Goal: Information Seeking & Learning: Understand process/instructions

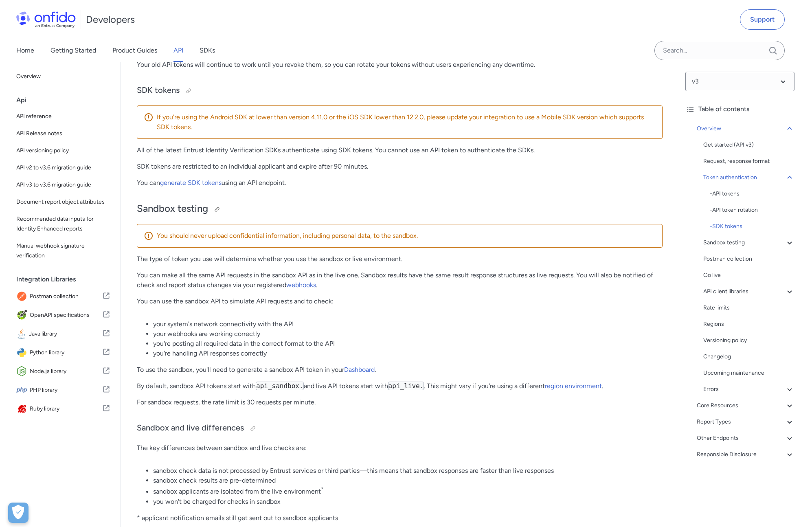
scroll to position [646, 0]
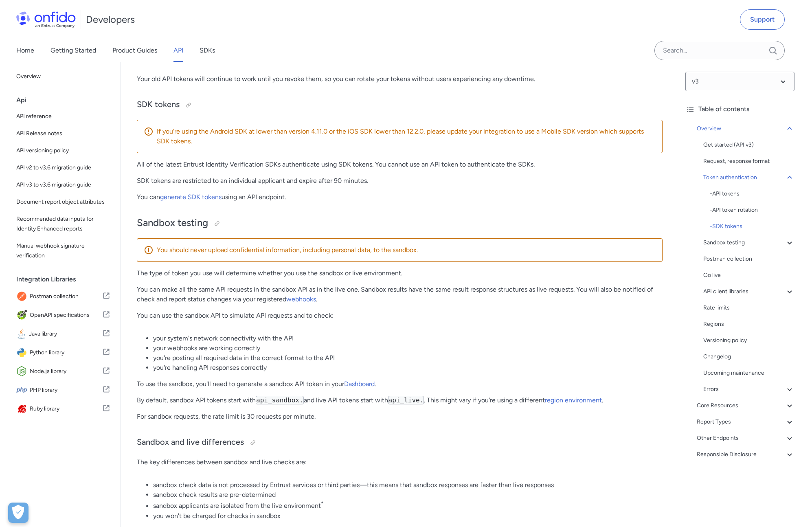
click at [292, 399] on code "api_sandbox." at bounding box center [280, 400] width 48 height 9
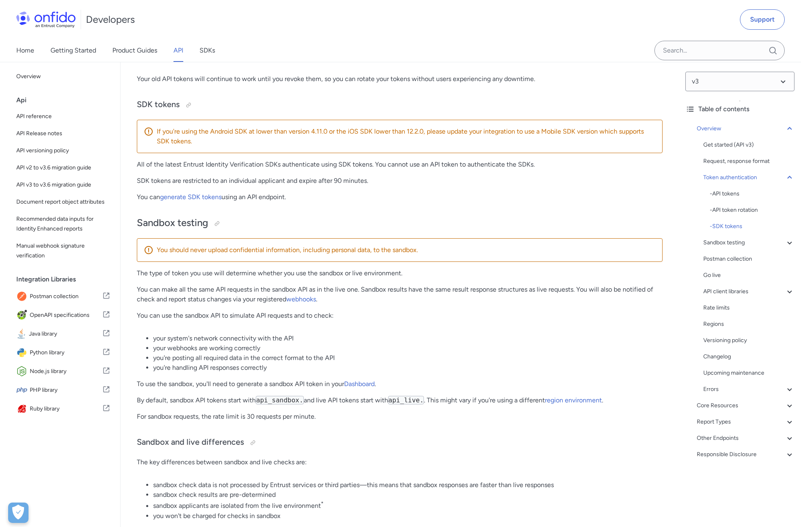
click at [411, 400] on code "api_live." at bounding box center [406, 400] width 36 height 9
click at [273, 402] on code "api_sandbox." at bounding box center [280, 400] width 48 height 9
click at [282, 356] on li "you're posting all required data in the correct format to the API" at bounding box center [408, 358] width 510 height 10
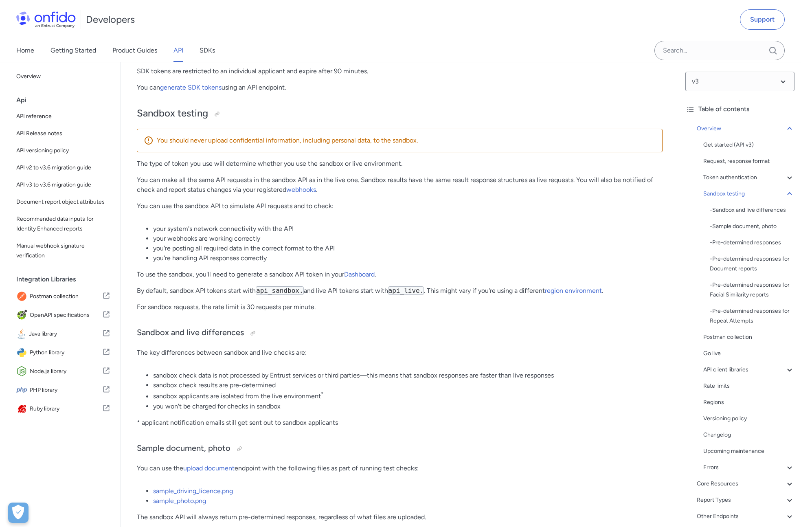
scroll to position [728, 0]
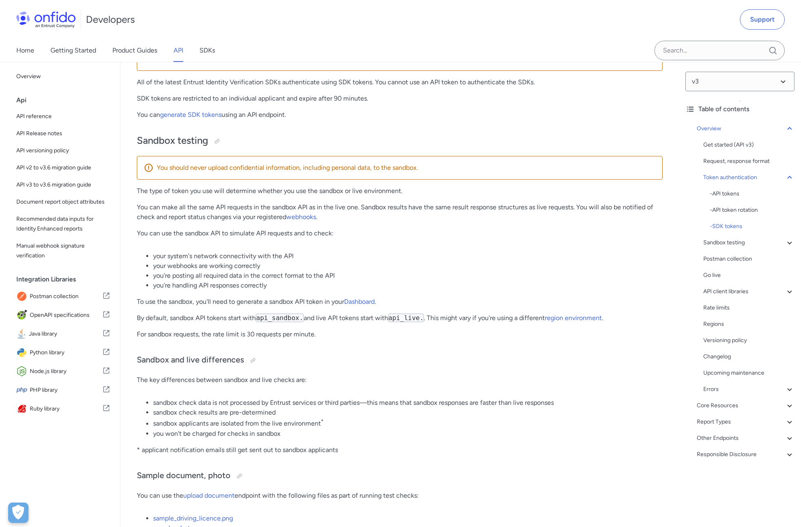
click at [297, 319] on code "api_sandbox." at bounding box center [280, 318] width 48 height 9
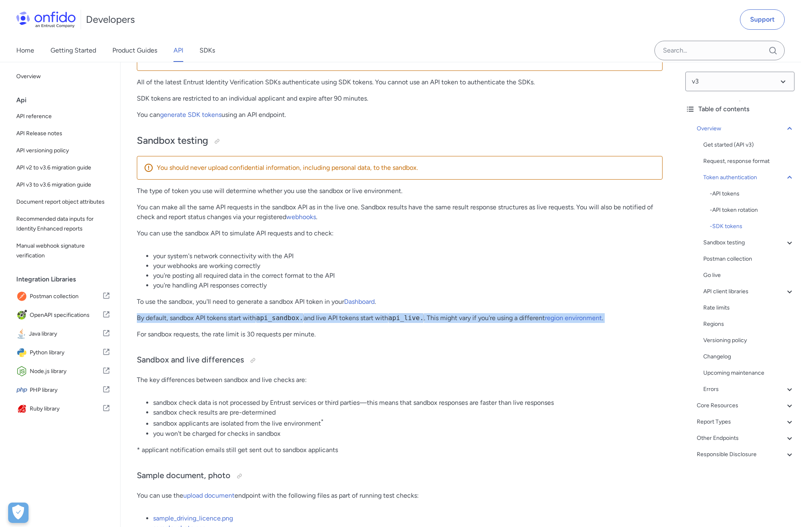
click at [297, 319] on code "api_sandbox." at bounding box center [280, 318] width 48 height 9
click at [415, 314] on code "api_live." at bounding box center [406, 318] width 36 height 9
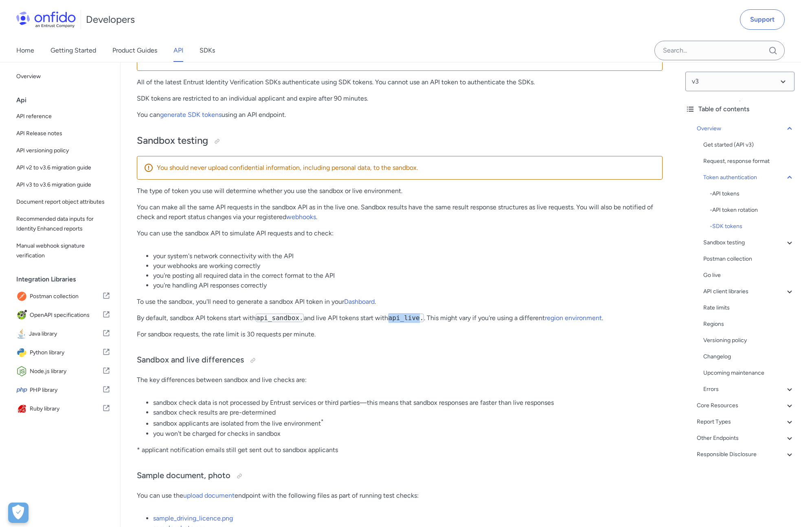
click at [415, 314] on code "api_live." at bounding box center [406, 318] width 36 height 9
click at [422, 300] on p "To use the sandbox, you'll need to generate a sandbox API token in your Dashboa…" at bounding box center [400, 302] width 526 height 10
click at [409, 319] on code "api_live." at bounding box center [406, 318] width 36 height 9
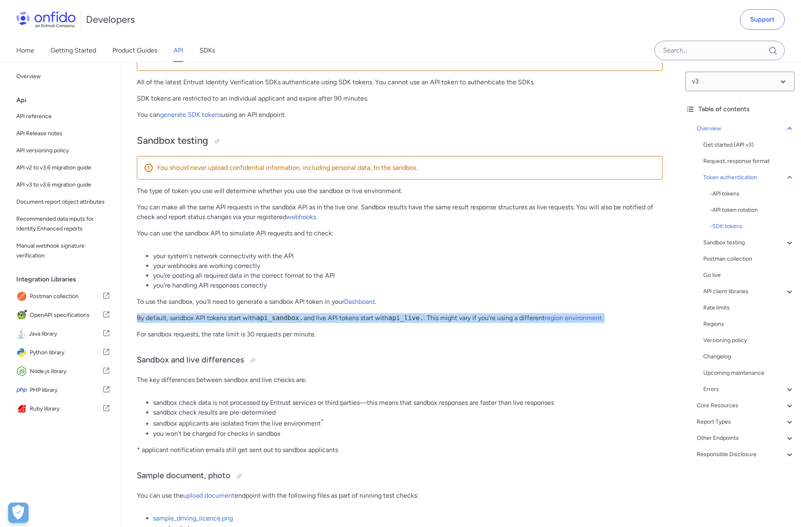
click at [409, 319] on code "api_live." at bounding box center [406, 318] width 36 height 9
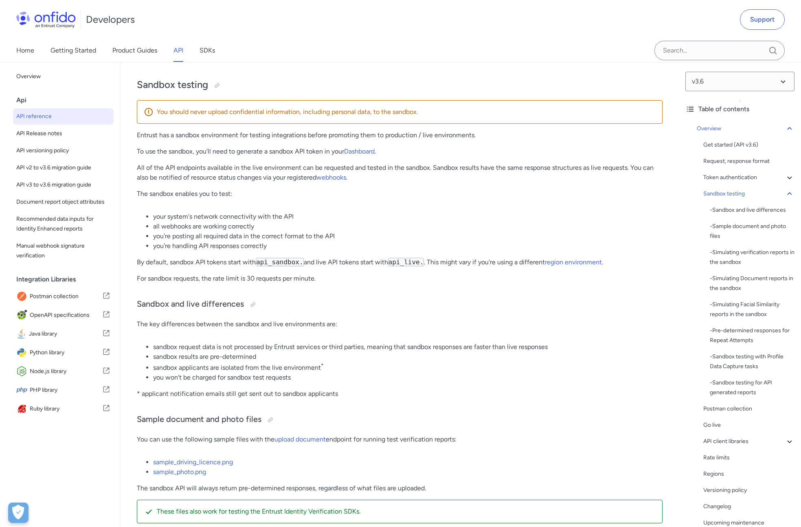
scroll to position [1099, 0]
click at [351, 426] on h3 "Sample document and photo files" at bounding box center [400, 419] width 526 height 13
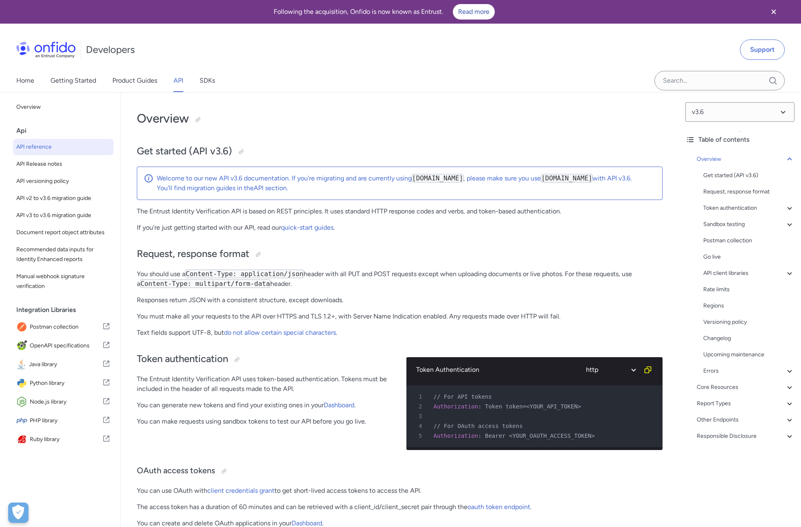
scroll to position [1169, 0]
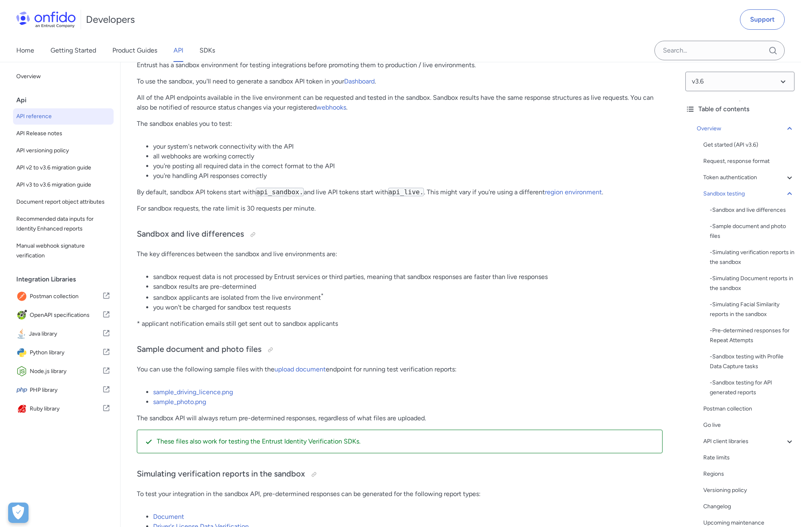
click at [275, 329] on p "* applicant notification emails still get sent out to sandbox applicants" at bounding box center [400, 324] width 526 height 10
click at [280, 303] on li "sandbox applicants are isolated from the live environment *" at bounding box center [408, 297] width 510 height 11
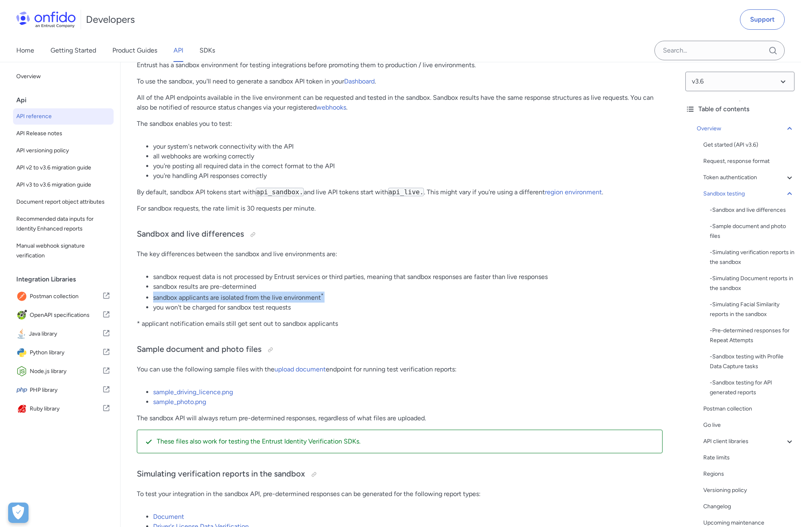
click at [280, 303] on li "sandbox applicants are isolated from the live environment *" at bounding box center [408, 297] width 510 height 11
click at [299, 282] on li "sandbox request data is not processed by Entrust services or third parties, mea…" at bounding box center [408, 277] width 510 height 10
click at [278, 303] on li "sandbox applicants are isolated from the live environment *" at bounding box center [408, 297] width 510 height 11
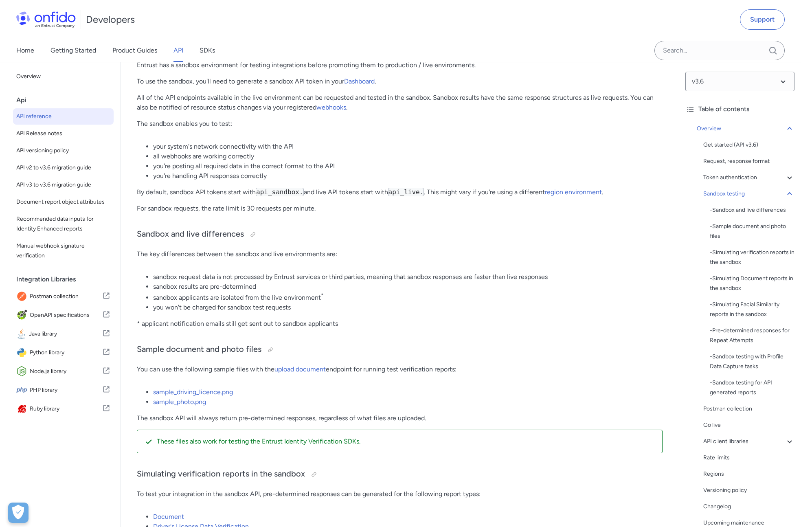
click at [306, 303] on li "sandbox applicants are isolated from the live environment *" at bounding box center [408, 297] width 510 height 11
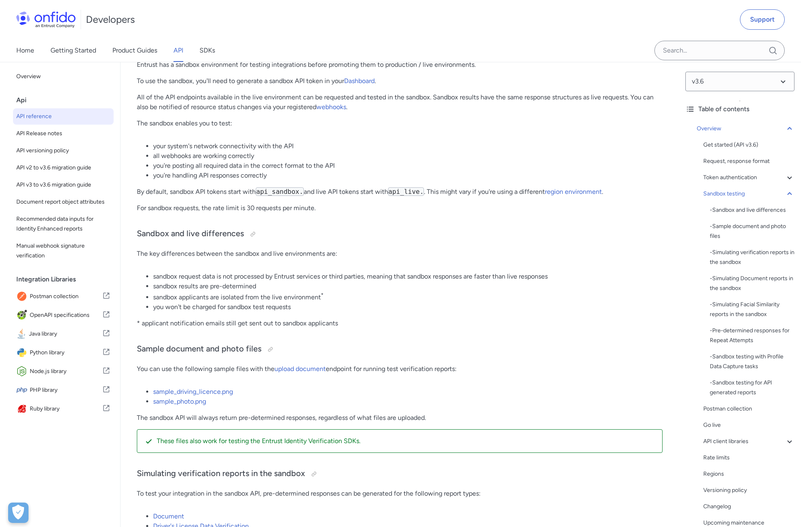
scroll to position [1075, 0]
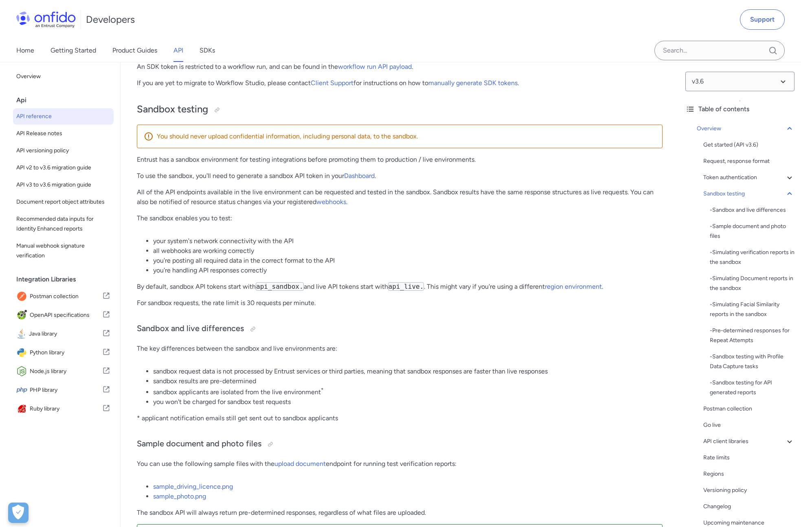
click at [357, 423] on p "* applicant notification emails still get sent out to sandbox applicants" at bounding box center [400, 418] width 526 height 10
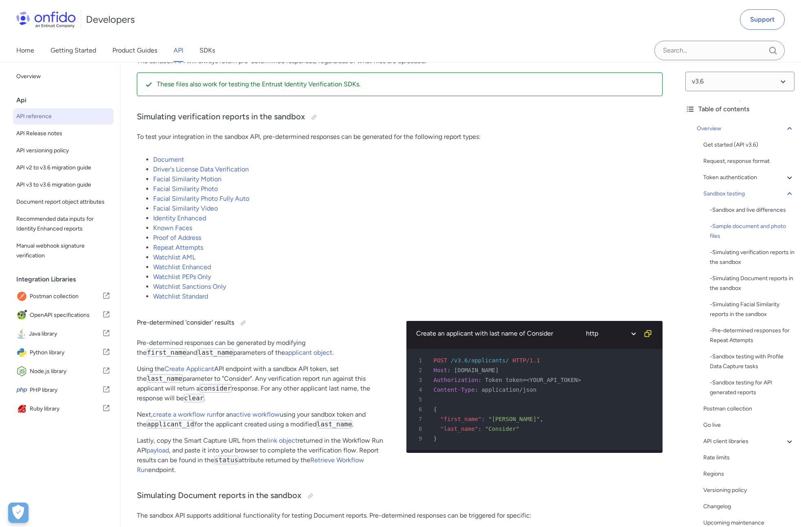
scroll to position [1604, 0]
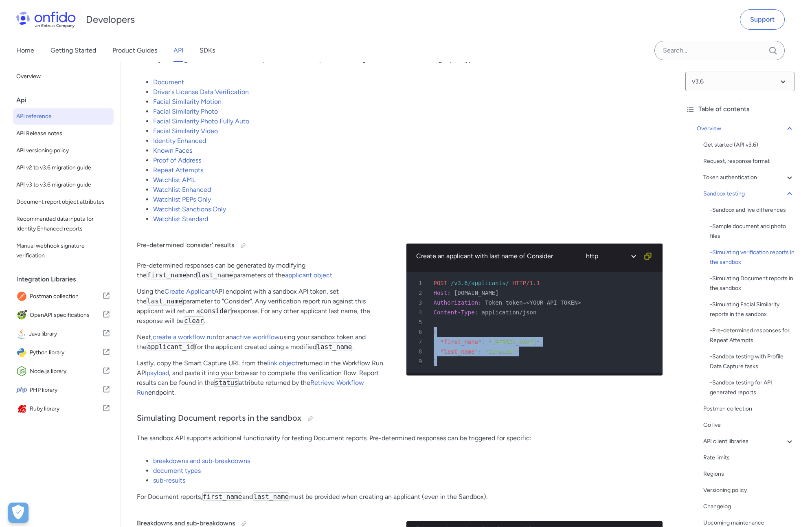
drag, startPoint x: 456, startPoint y: 374, endPoint x: 430, endPoint y: 343, distance: 40.2
click at [430, 343] on pre "1 POST /v3.6/applicants/ HTTP/1.1 2 Host : [DOMAIN_NAME] 3 Authorization : Toke…" at bounding box center [535, 322] width 257 height 101
copy pre "{ 7 "first_name" : "[PERSON_NAME]" , 8 "last_name" : "Consider" 9 }"
click at [372, 271] on p "Pre-determined responses can be generated by modifying the first_name and last_…" at bounding box center [265, 271] width 257 height 20
click at [499, 204] on li "Watchlist PEPs Only" at bounding box center [408, 200] width 510 height 10
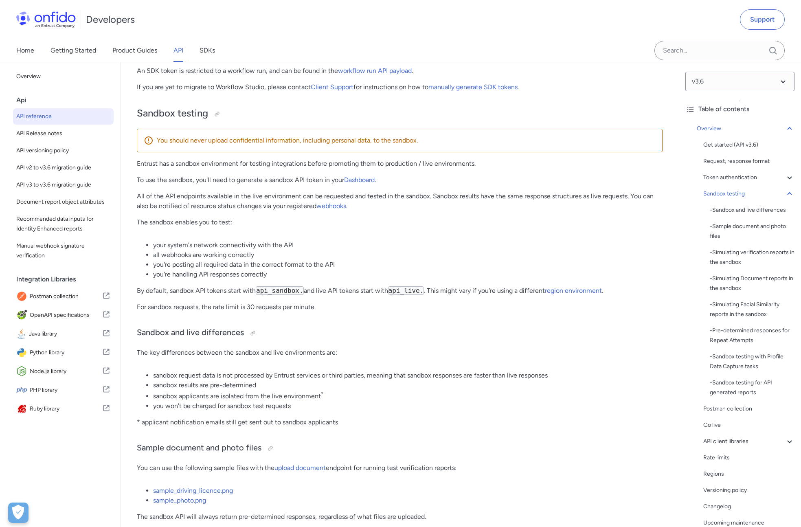
scroll to position [1036, 0]
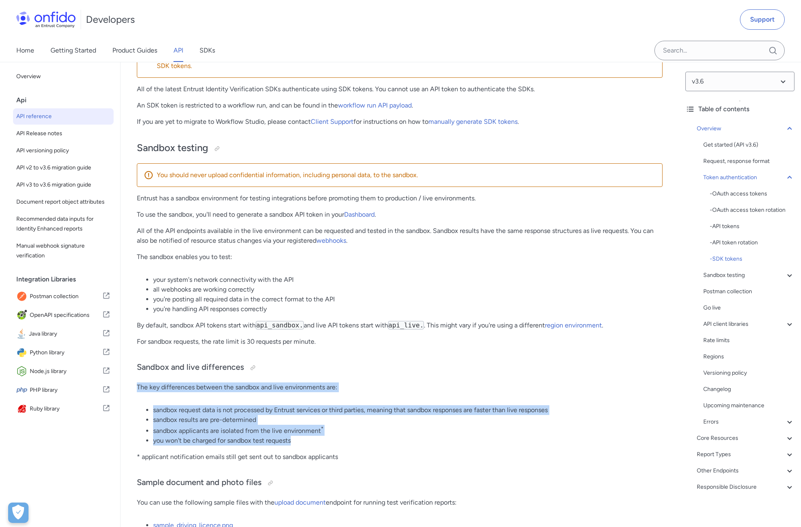
drag, startPoint x: 296, startPoint y: 456, endPoint x: 134, endPoint y: 397, distance: 171.6
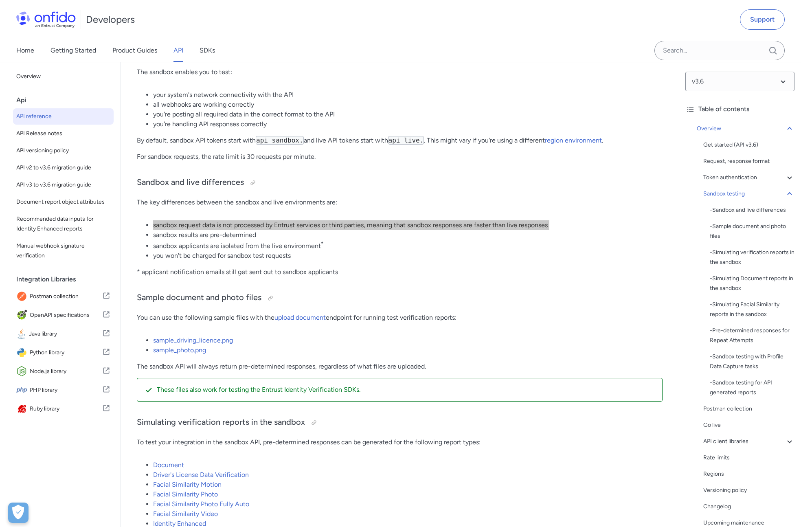
scroll to position [1160, 0]
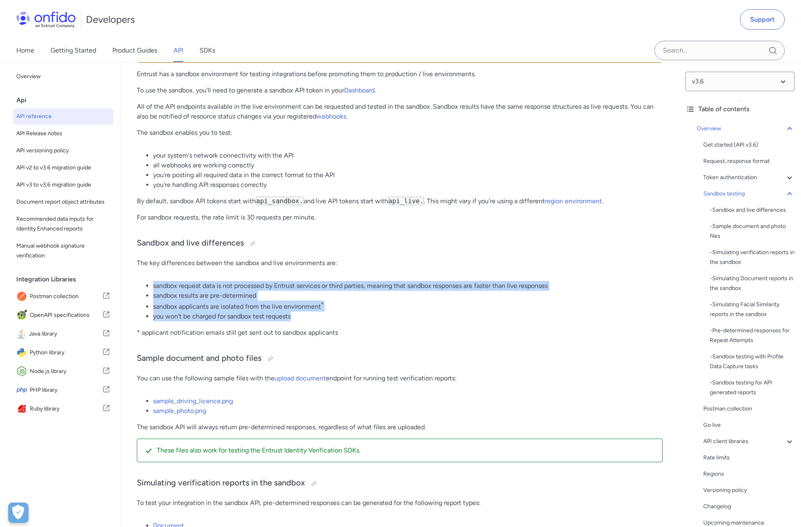
drag, startPoint x: 334, startPoint y: 324, endPoint x: 152, endPoint y: 291, distance: 185.0
click at [152, 291] on ul "sandbox request data is not processed by Entrust services or third parties, mea…" at bounding box center [400, 301] width 526 height 40
copy ul "sandbox request data is not processed by Entrust services or third parties, mea…"
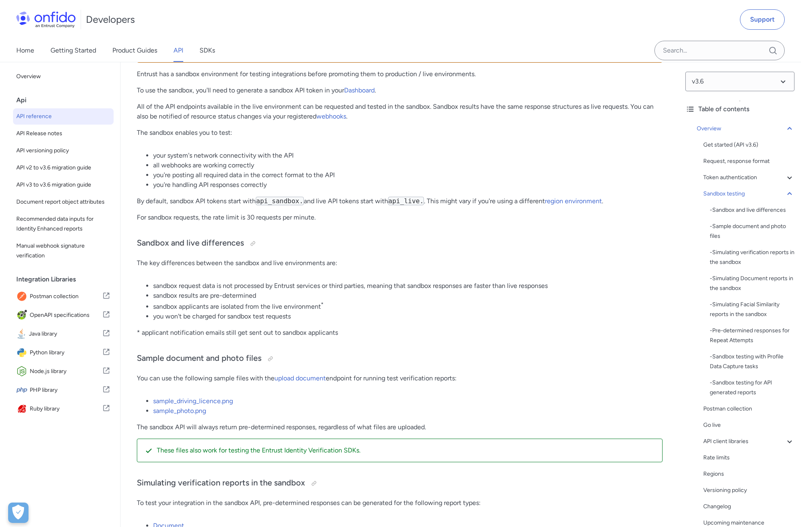
click at [292, 338] on p "* applicant notification emails still get sent out to sandbox applicants" at bounding box center [400, 333] width 526 height 10
copy div "* applicant notification emails still get sent out to sandbox applicants"
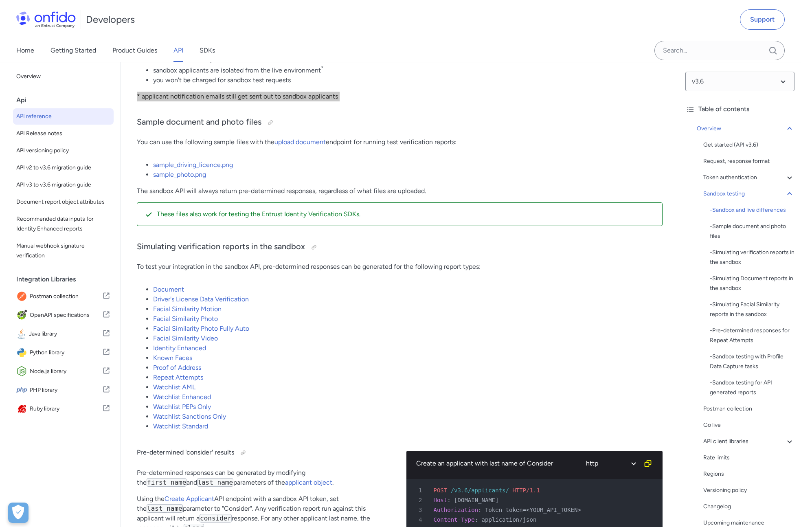
scroll to position [1615, 0]
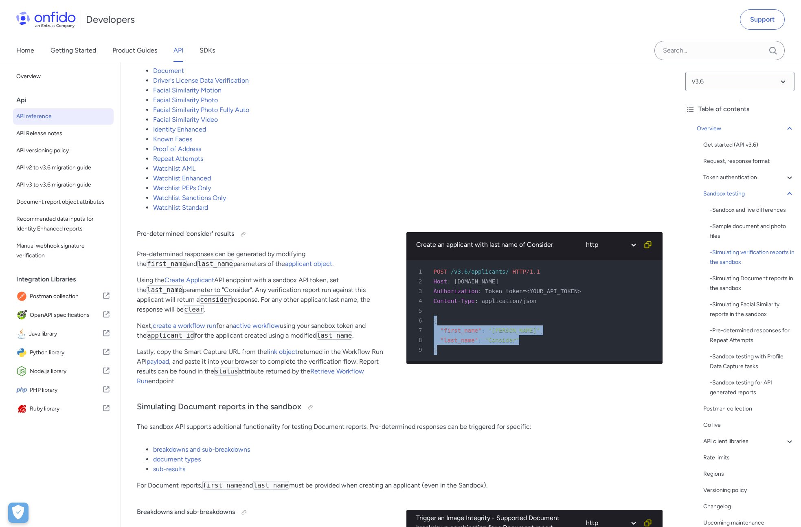
drag, startPoint x: 431, startPoint y: 328, endPoint x: 444, endPoint y: 361, distance: 35.5
click at [444, 361] on pre "1 POST /v3.6/applicants/ HTTP/1.1 2 Host : [DOMAIN_NAME] 3 Authorization : Toke…" at bounding box center [535, 310] width 257 height 101
copy pre "{ 7 "first_name" : "[PERSON_NAME]" , 8 "last_name" : "Consider" 9 }"
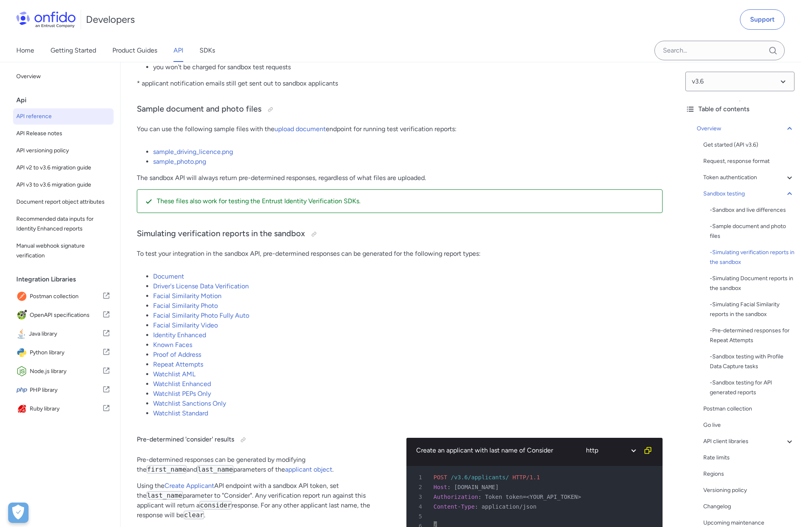
scroll to position [1320, 0]
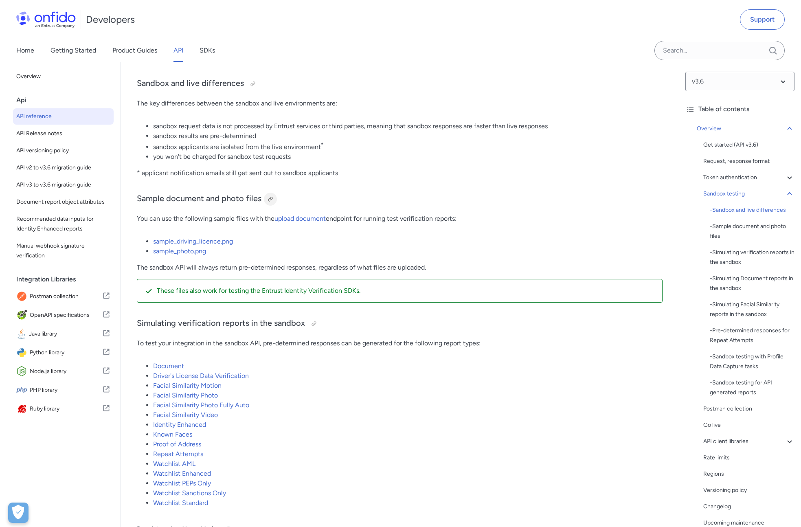
click at [267, 202] on div at bounding box center [270, 199] width 7 height 7
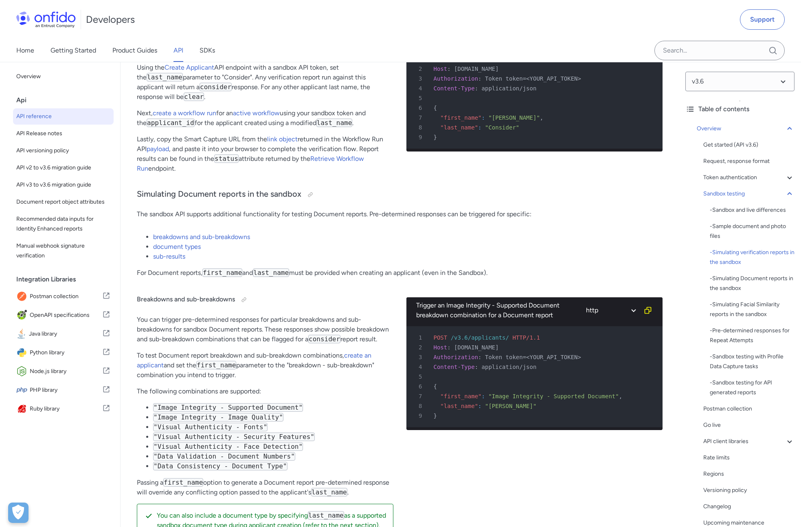
scroll to position [1674, 0]
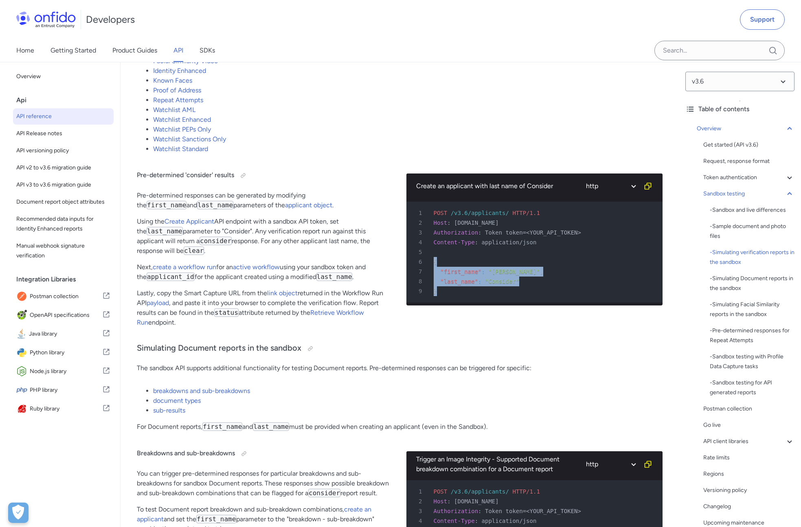
drag, startPoint x: 442, startPoint y: 301, endPoint x: 428, endPoint y: 263, distance: 40.7
click at [428, 263] on pre "1 POST /v3.6/applicants/ HTTP/1.1 2 Host : [DOMAIN_NAME] 3 Authorization : Toke…" at bounding box center [535, 252] width 257 height 101
copy pre "{ 7 "first_name" : "[PERSON_NAME]" , 8 "last_name" : "Consider" 9 }"
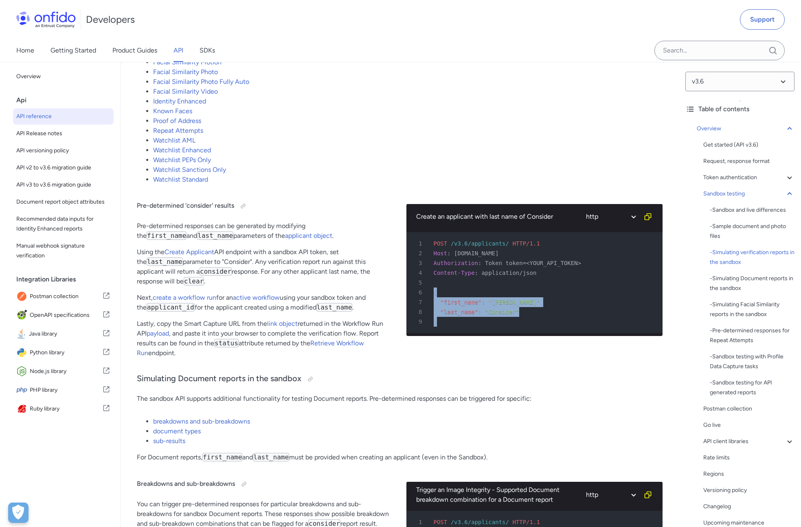
scroll to position [1624, 0]
